Goal: Browse casually

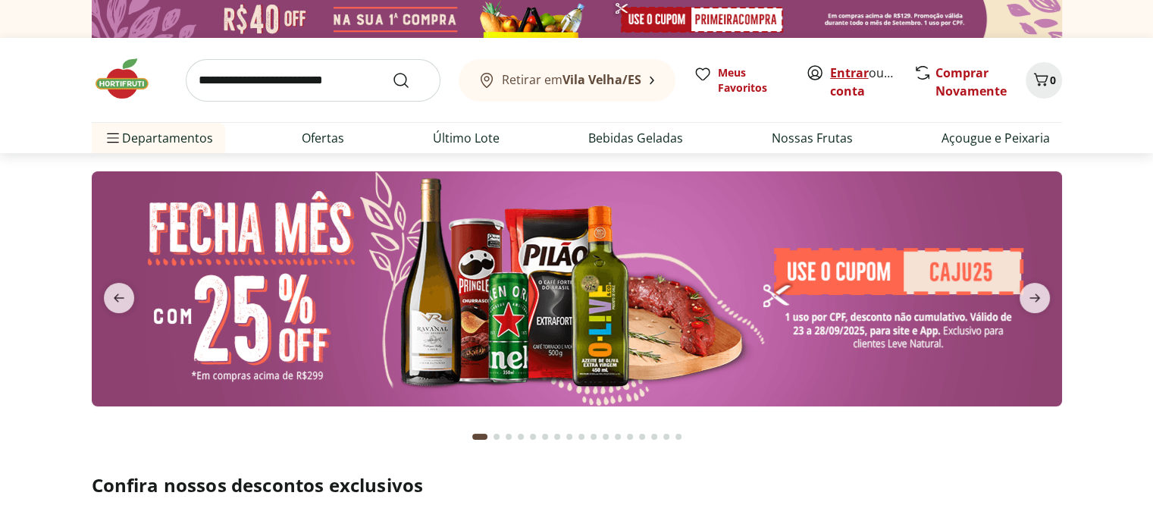
click at [846, 73] on link "Entrar" at bounding box center [849, 72] width 39 height 17
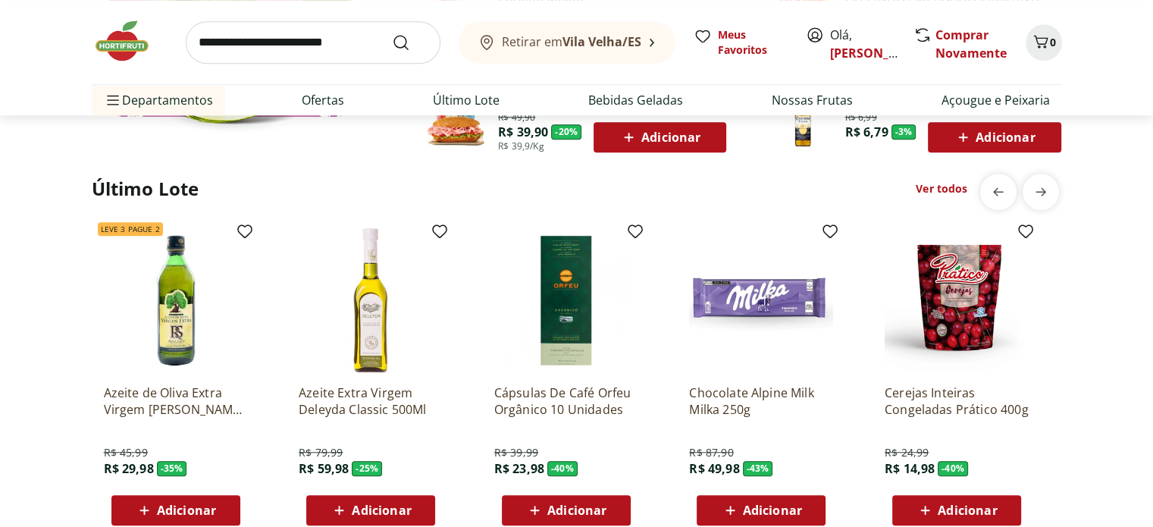
scroll to position [1141, 0]
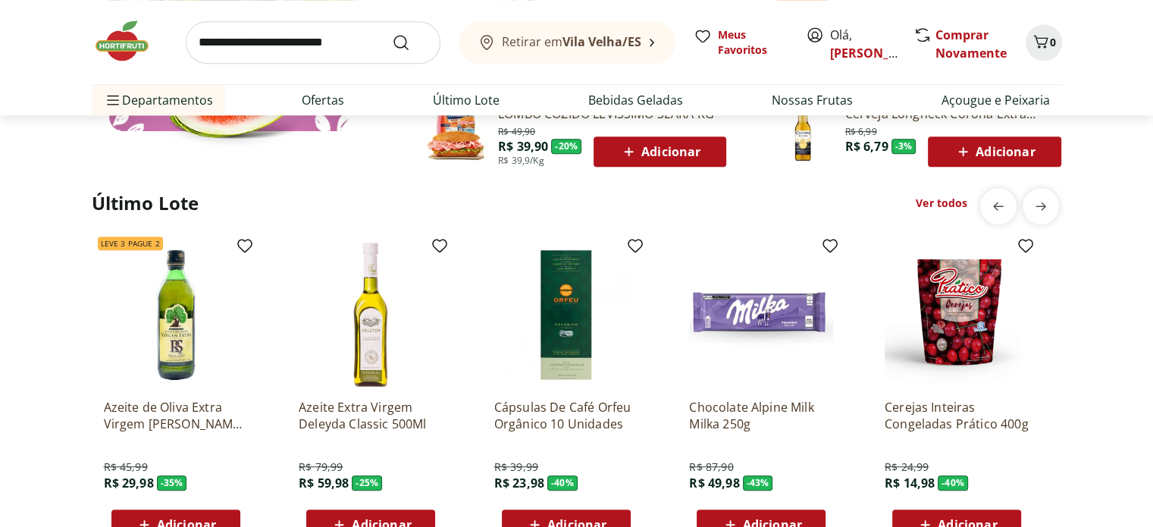
click at [927, 203] on link "Ver todos" at bounding box center [941, 203] width 52 height 15
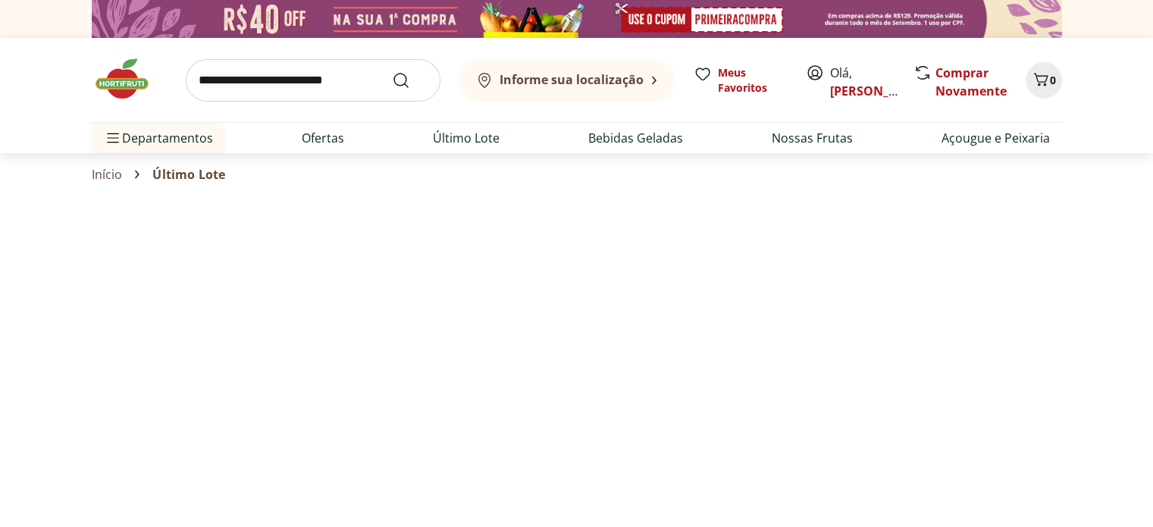
select select "**********"
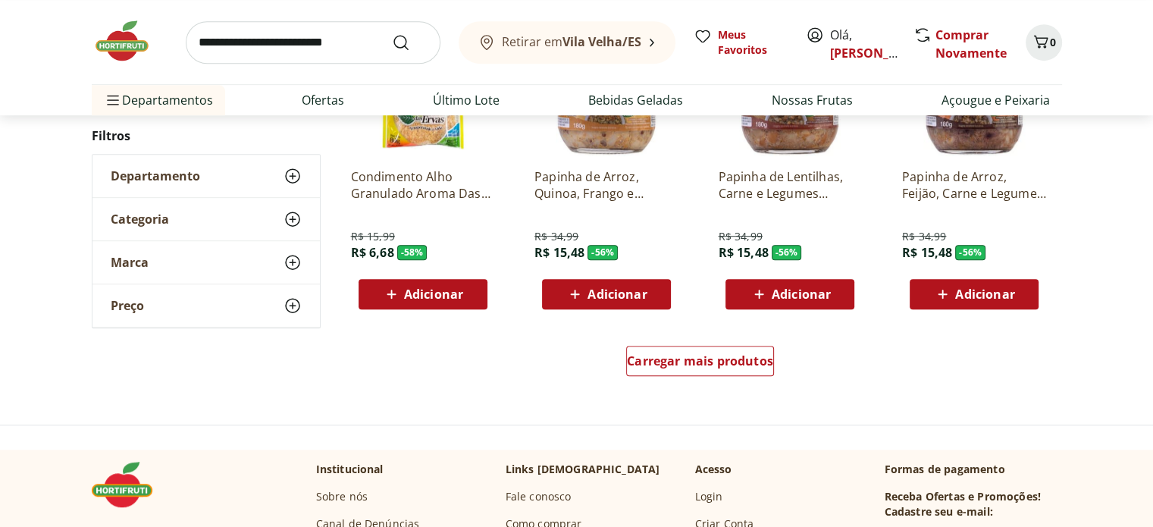
scroll to position [946, 0]
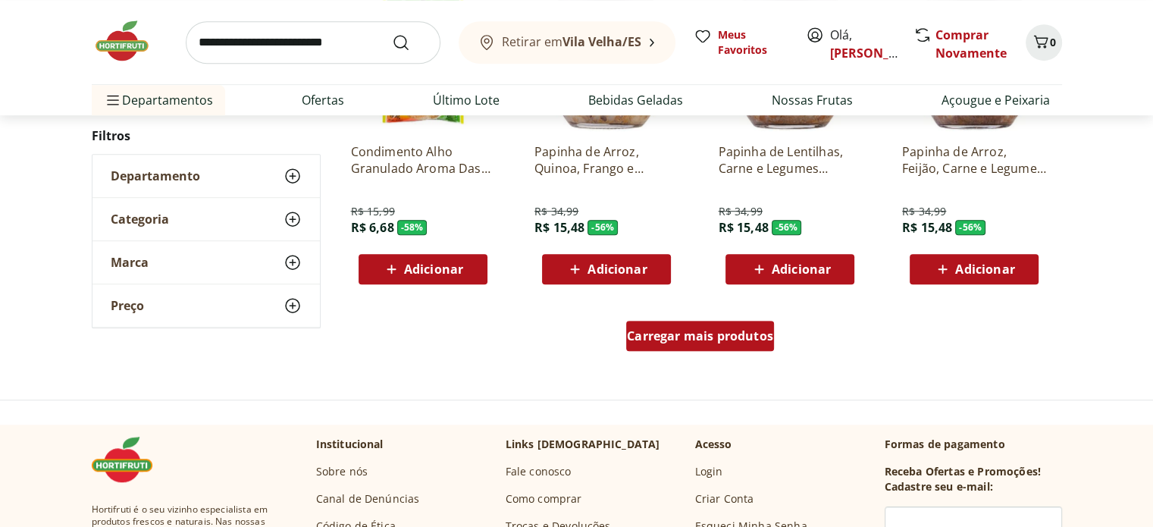
click at [685, 336] on span "Carregar mais produtos" at bounding box center [700, 336] width 146 height 12
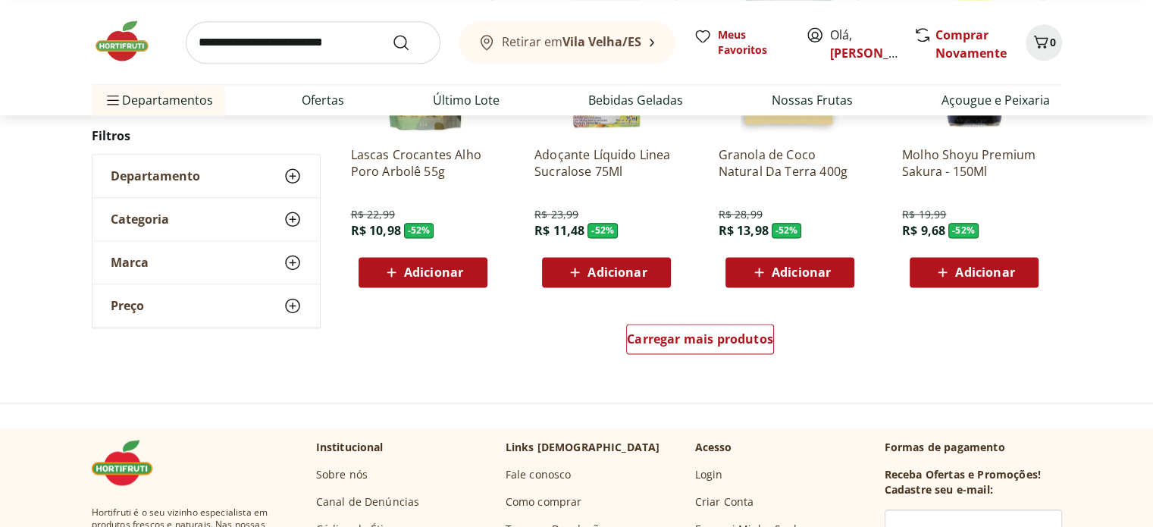
scroll to position [1995, 0]
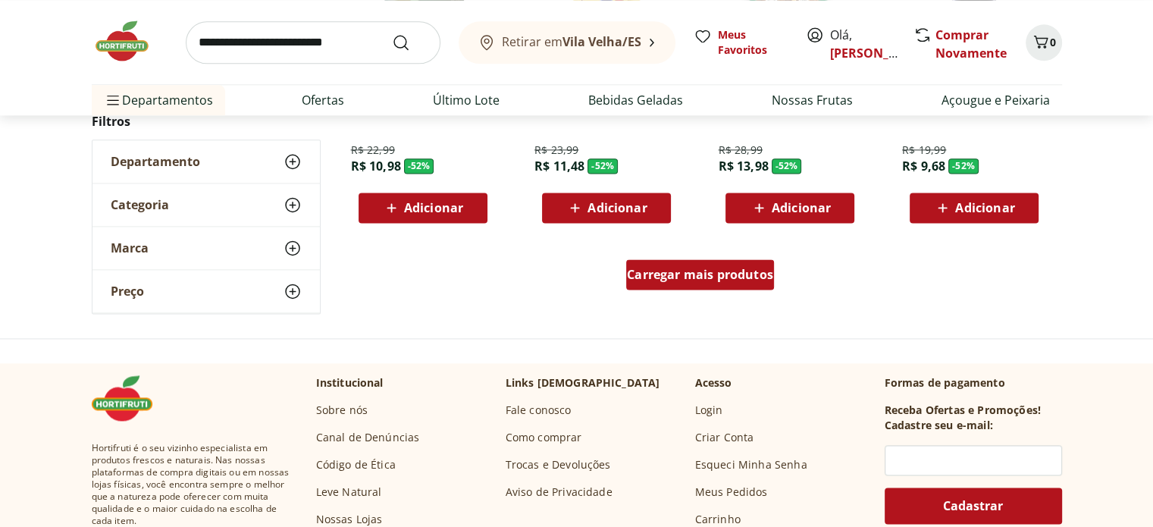
click at [653, 276] on span "Carregar mais produtos" at bounding box center [700, 274] width 146 height 12
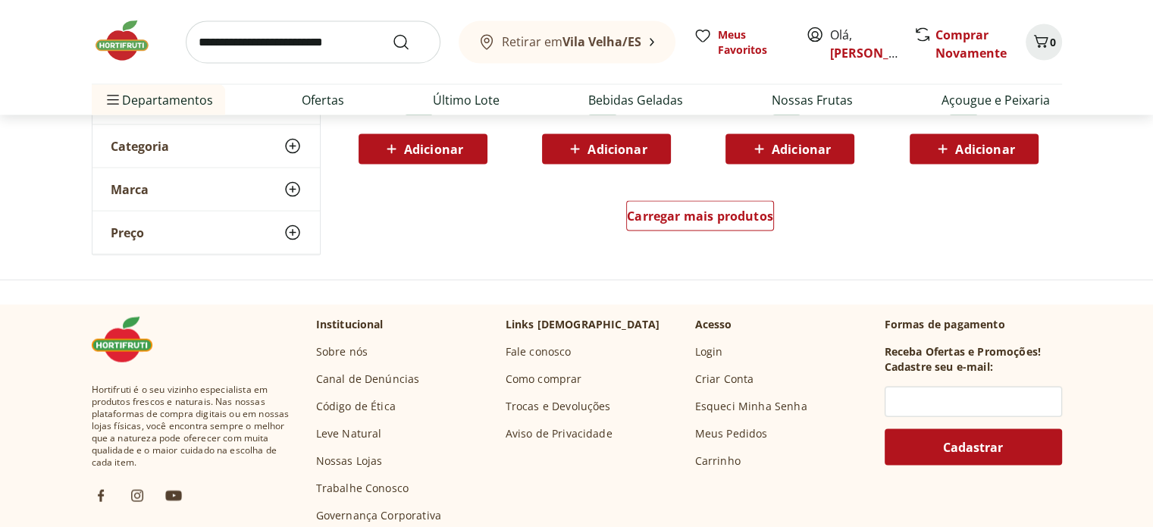
scroll to position [3053, 0]
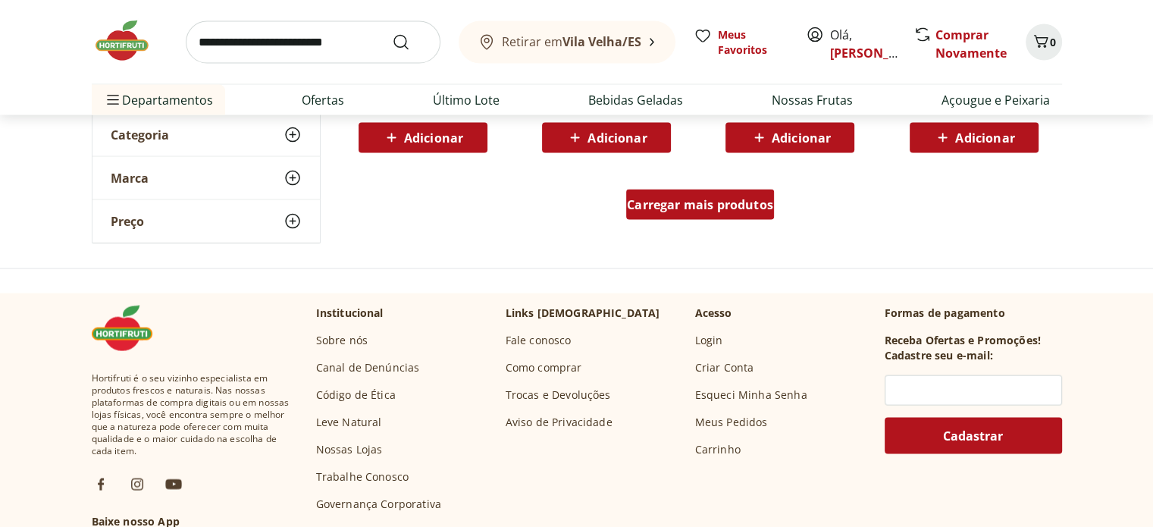
click at [697, 203] on span "Carregar mais produtos" at bounding box center [700, 205] width 146 height 12
